Goal: Navigation & Orientation: Find specific page/section

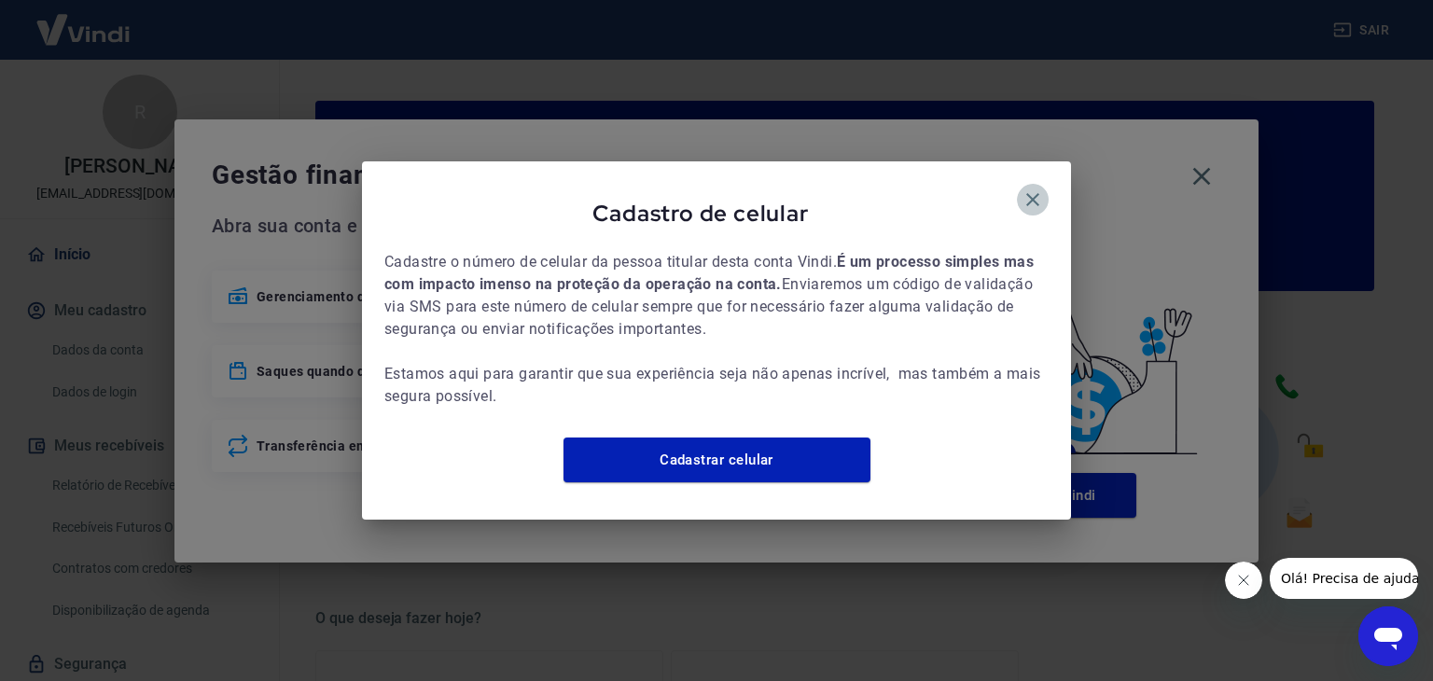
click at [1029, 188] on icon "button" at bounding box center [1032, 199] width 22 height 22
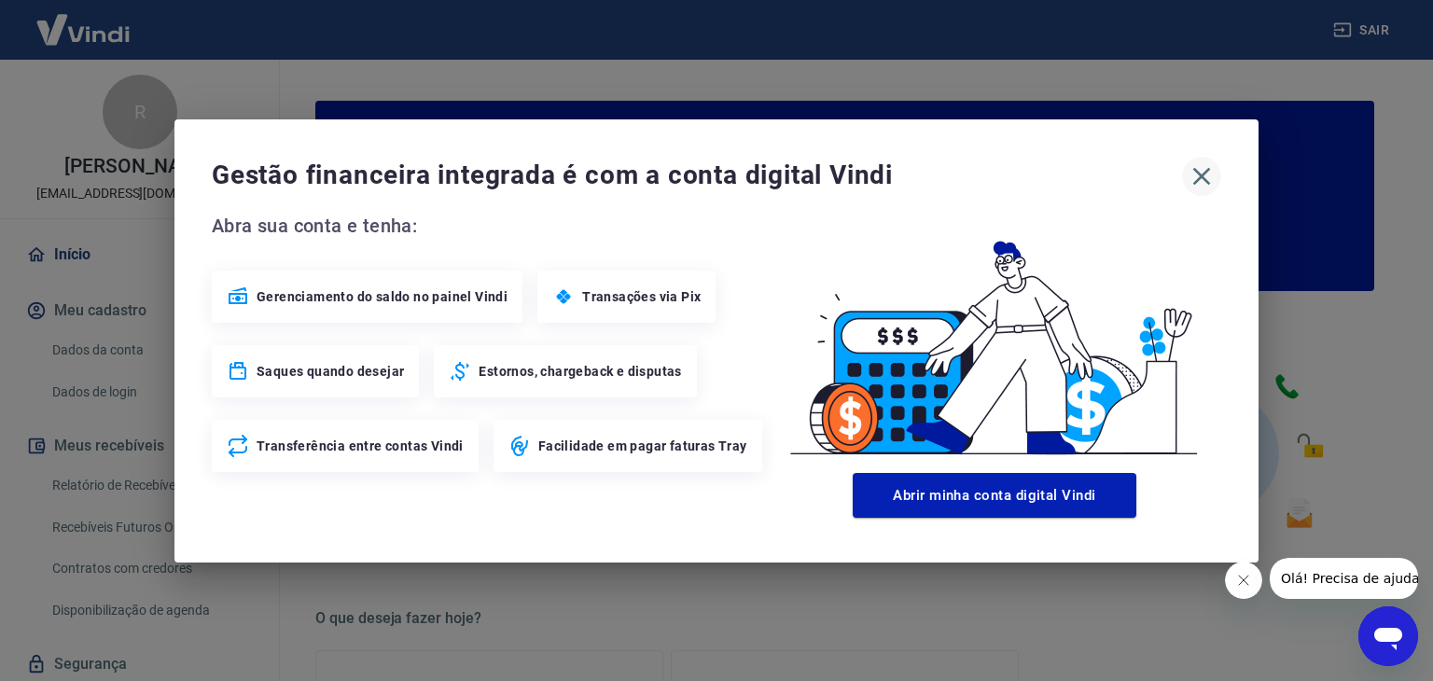
click at [1200, 173] on icon "button" at bounding box center [1202, 176] width 18 height 18
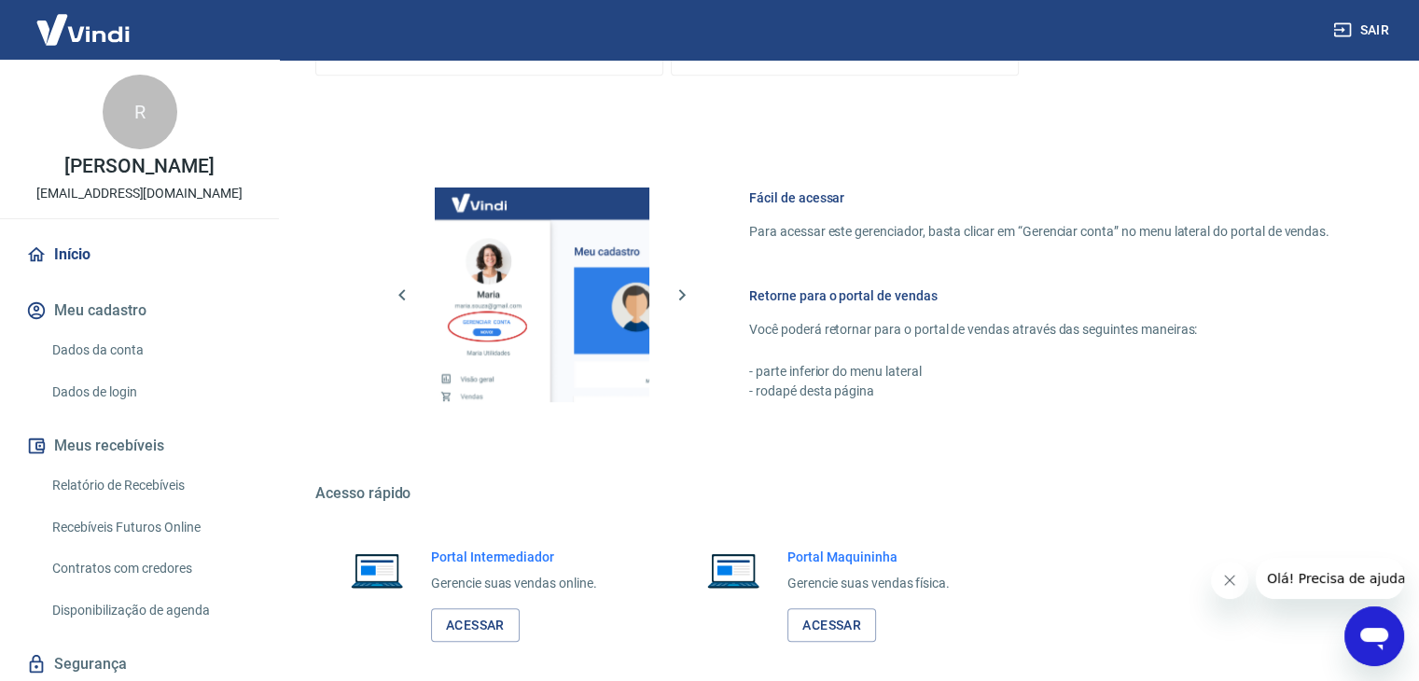
scroll to position [985, 0]
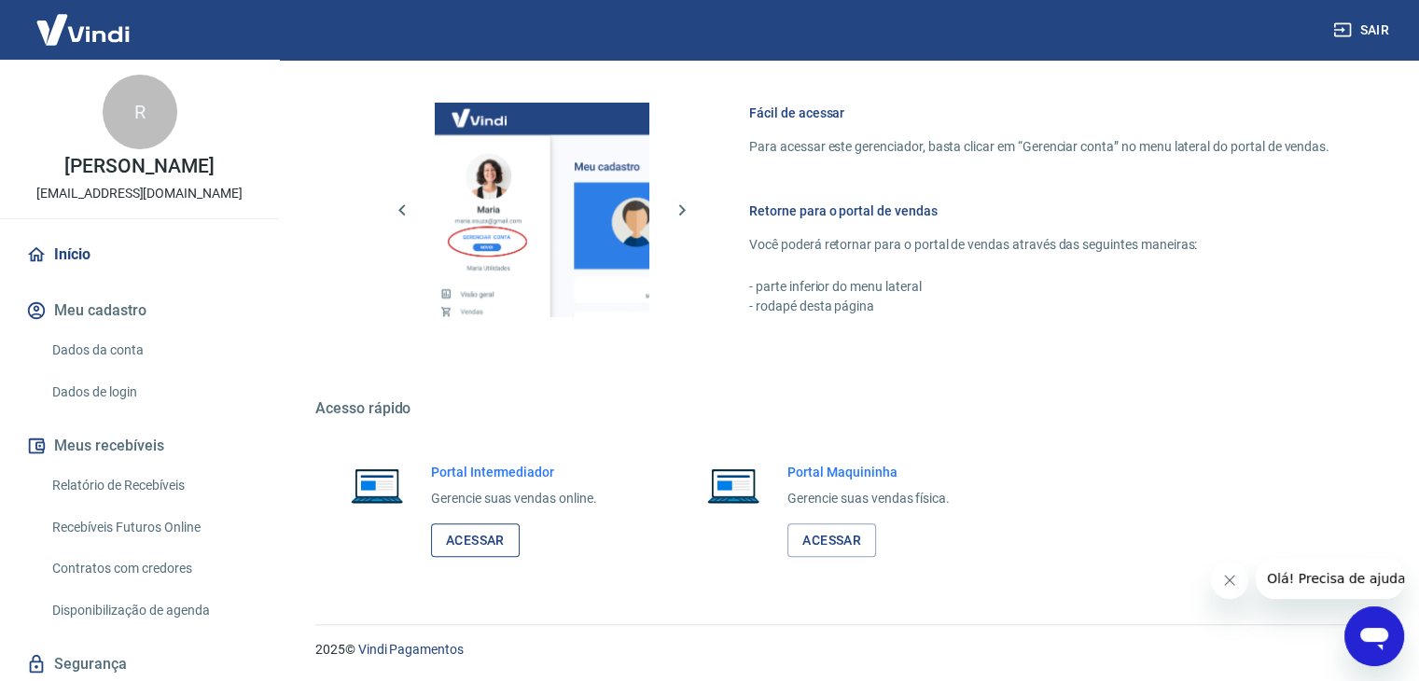
click at [464, 537] on link "Acessar" at bounding box center [475, 540] width 89 height 35
